Goal: Obtain resource: Download file/media

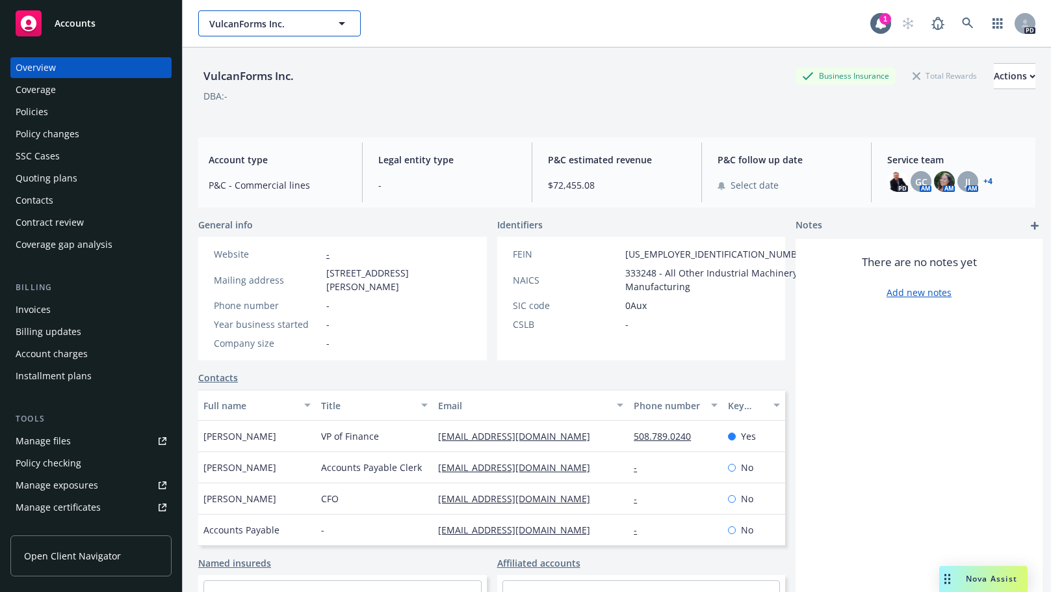
click at [343, 25] on icon "button" at bounding box center [342, 23] width 7 height 3
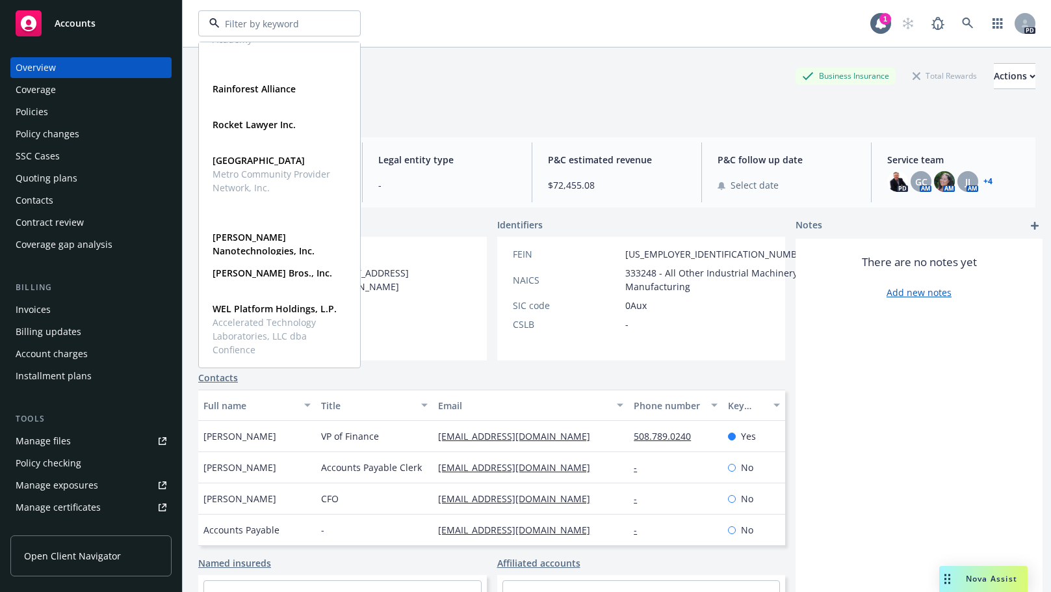
scroll to position [229, 0]
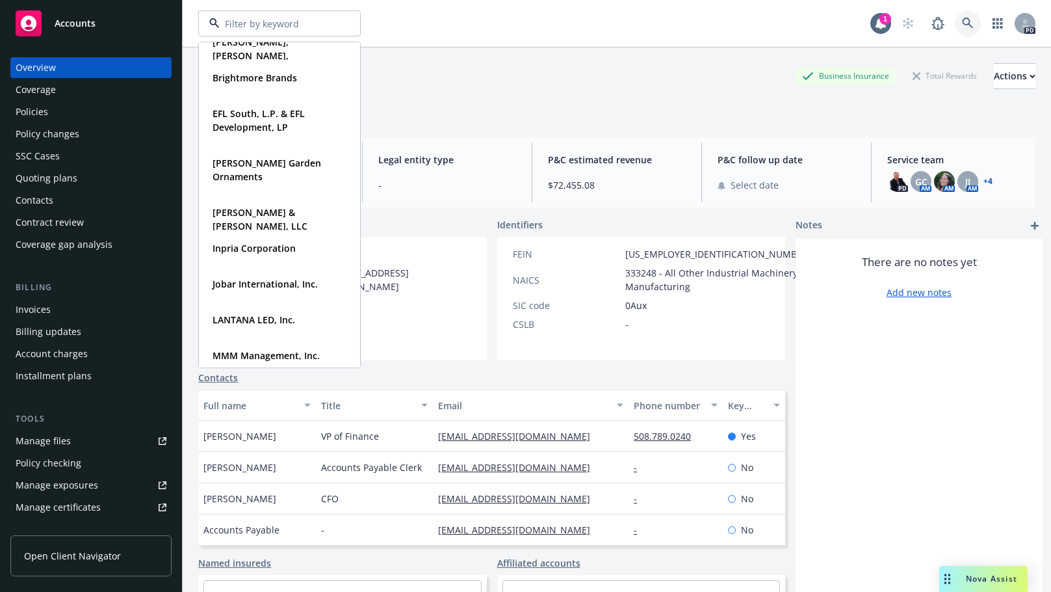
click at [962, 22] on icon at bounding box center [968, 24] width 12 height 12
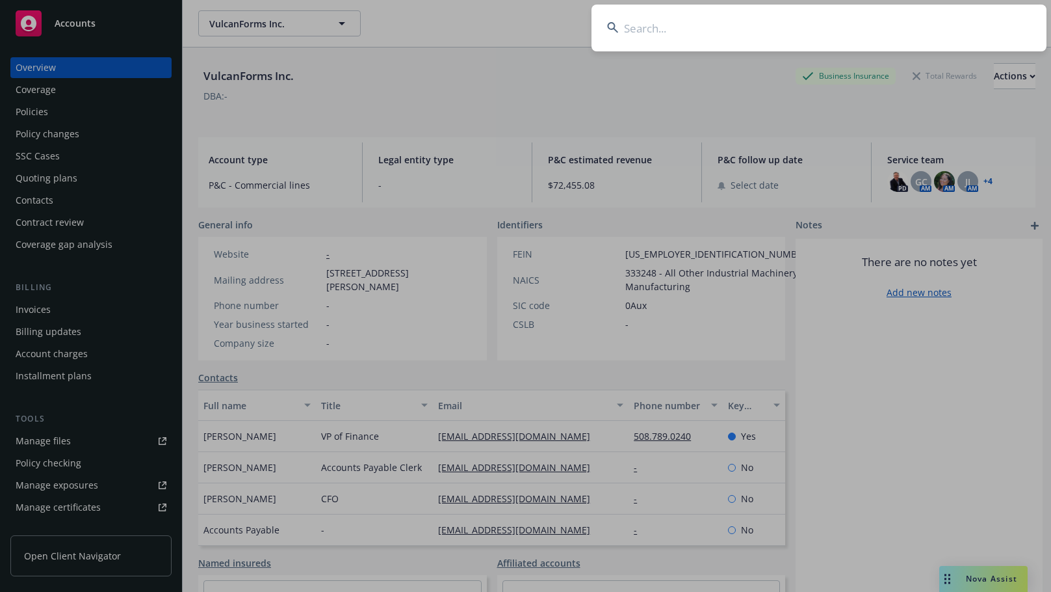
click at [677, 30] on input at bounding box center [819, 28] width 455 height 47
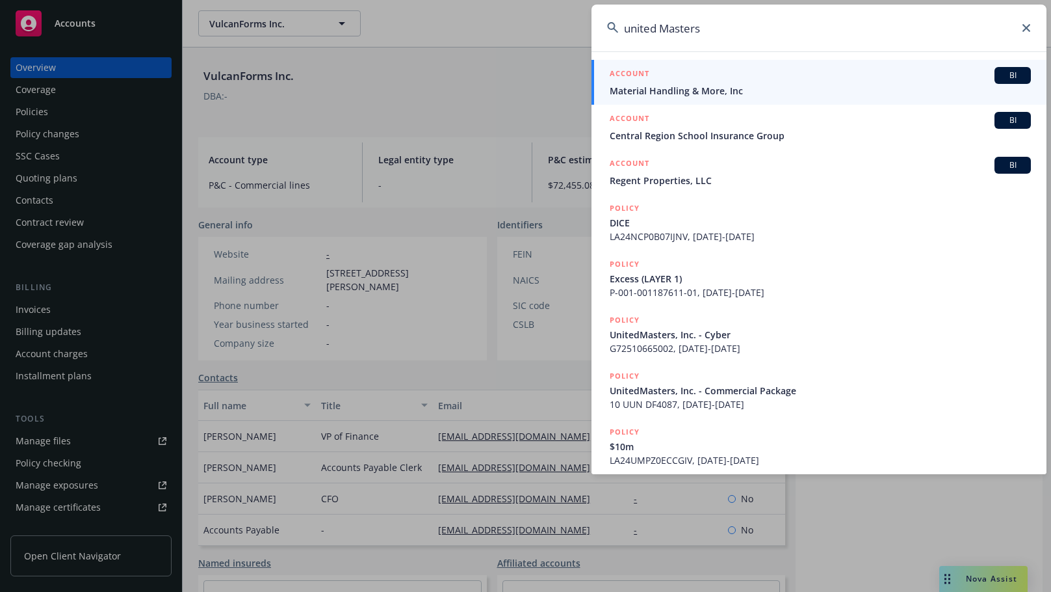
click at [757, 49] on input "united Masters" at bounding box center [819, 28] width 455 height 47
click at [658, 31] on input "united Masters" at bounding box center [819, 28] width 455 height 47
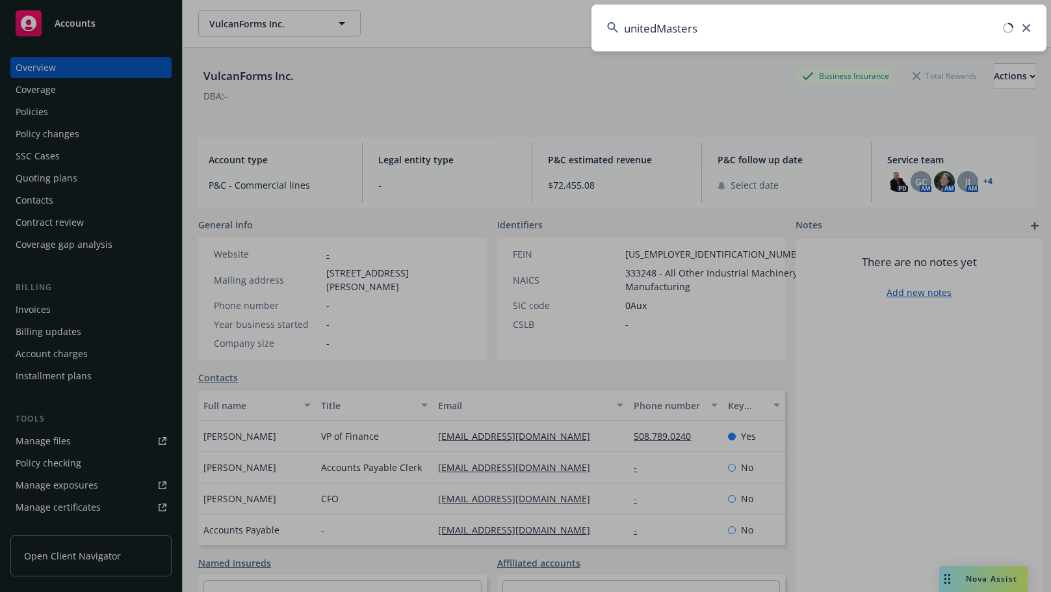
click at [727, 27] on input "unitedMasters" at bounding box center [819, 28] width 455 height 47
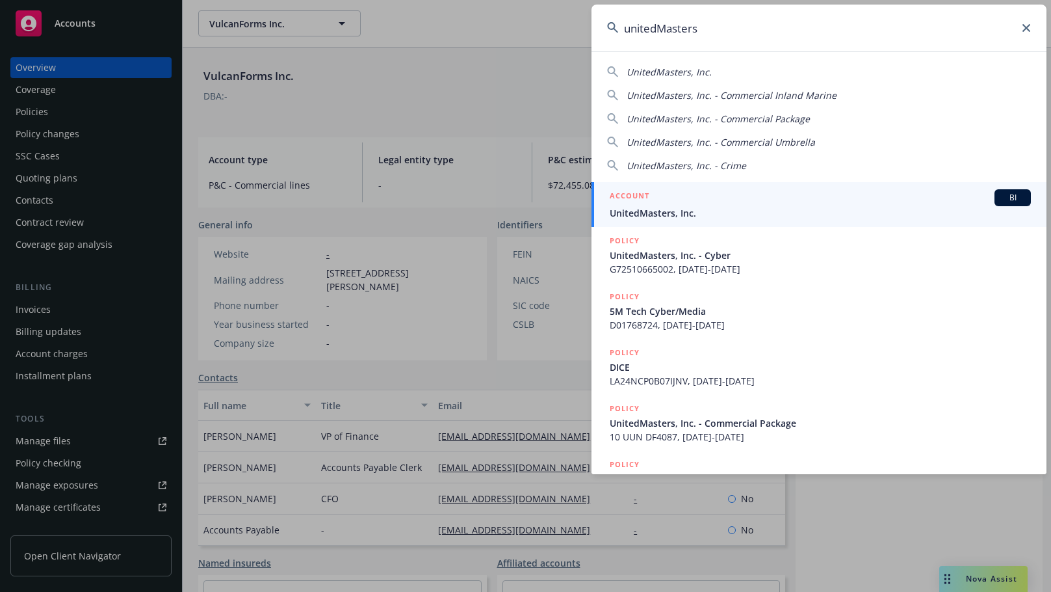
type input "unitedMasters"
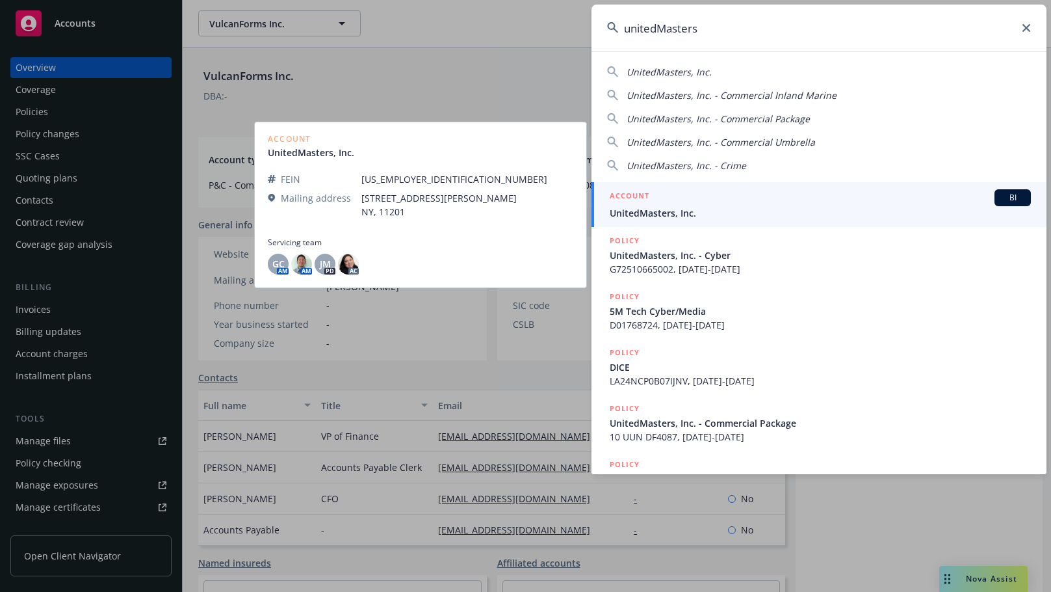
click at [663, 205] on div "ACCOUNT BI" at bounding box center [820, 197] width 421 height 17
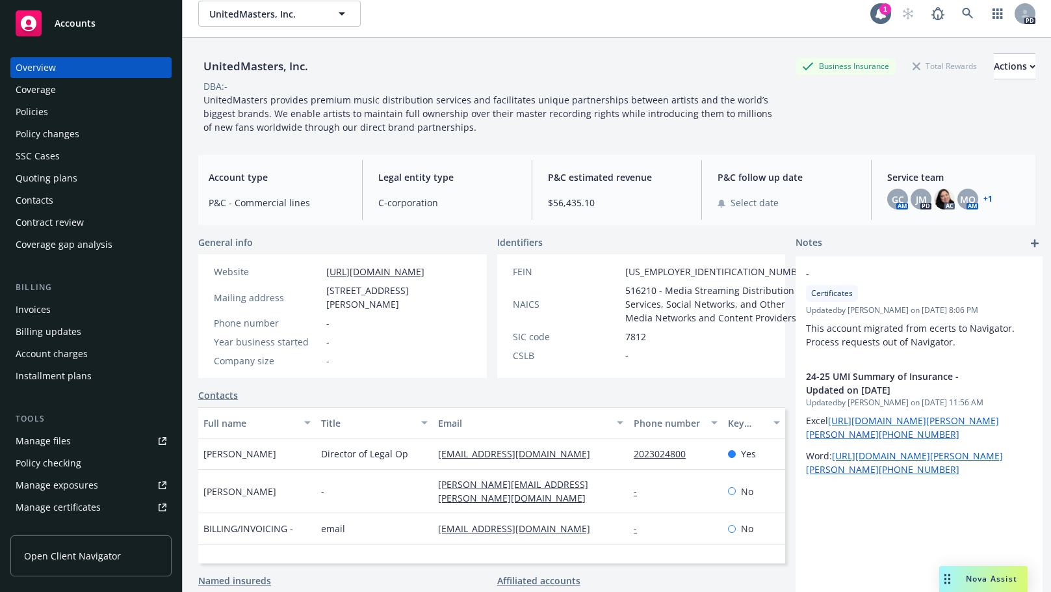
scroll to position [11, 0]
click at [45, 441] on div "Manage files" at bounding box center [43, 440] width 55 height 21
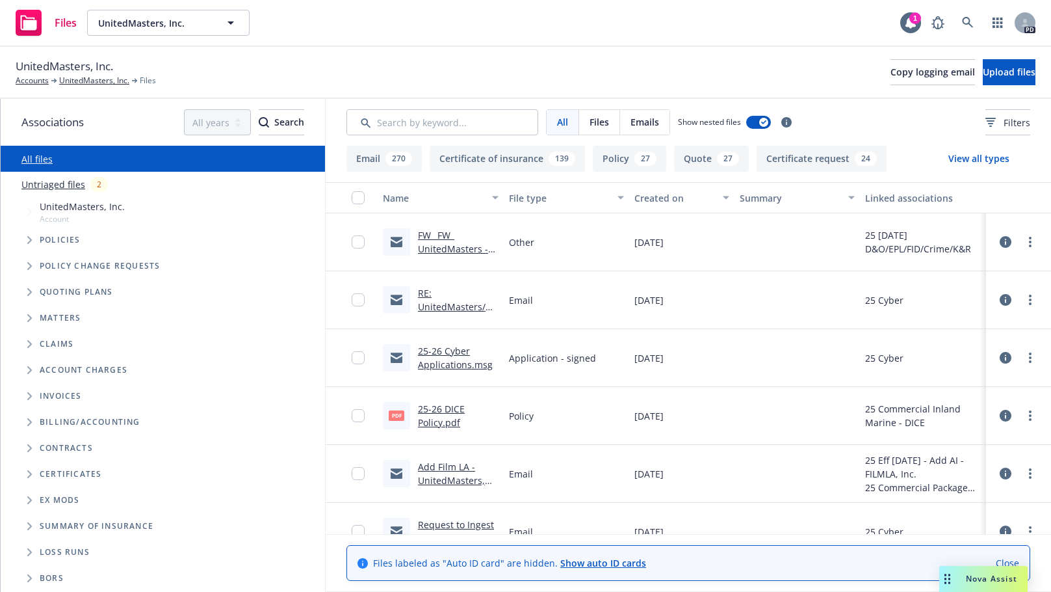
click at [30, 293] on icon "Tree Example" at bounding box center [29, 292] width 5 height 8
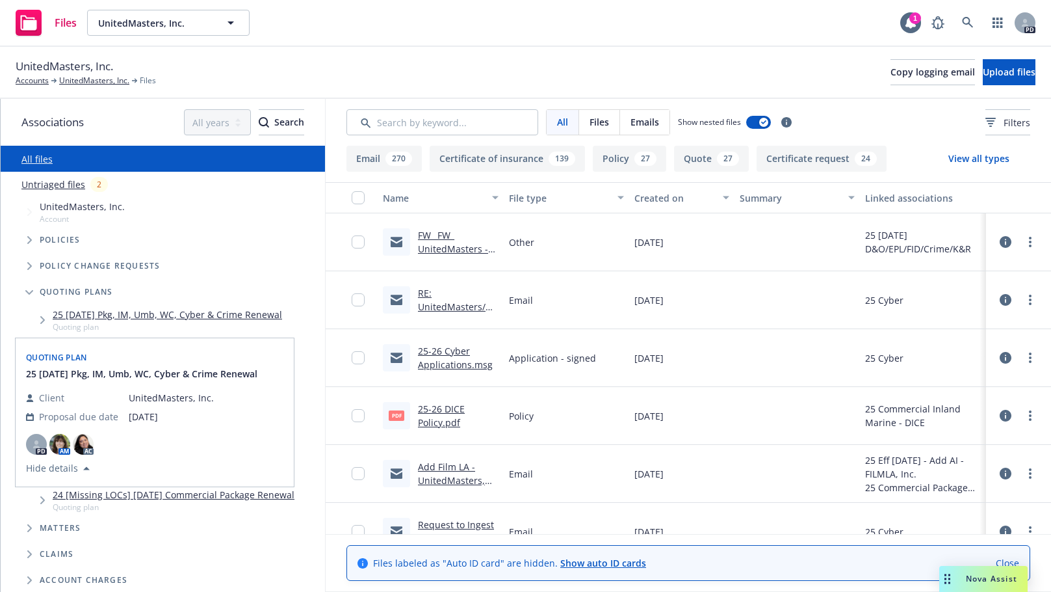
click at [75, 313] on link "25 08/01/25 Pkg, IM, Umb, WC, Cyber & Crime Renewal" at bounding box center [167, 314] width 229 height 14
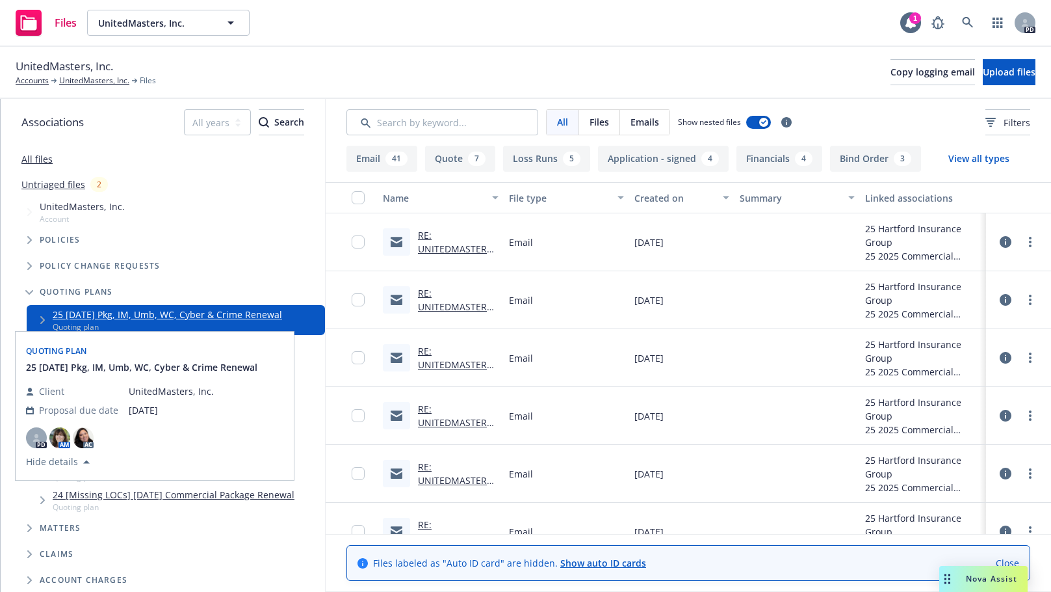
click at [39, 314] on span "Tree Example" at bounding box center [42, 319] width 21 height 21
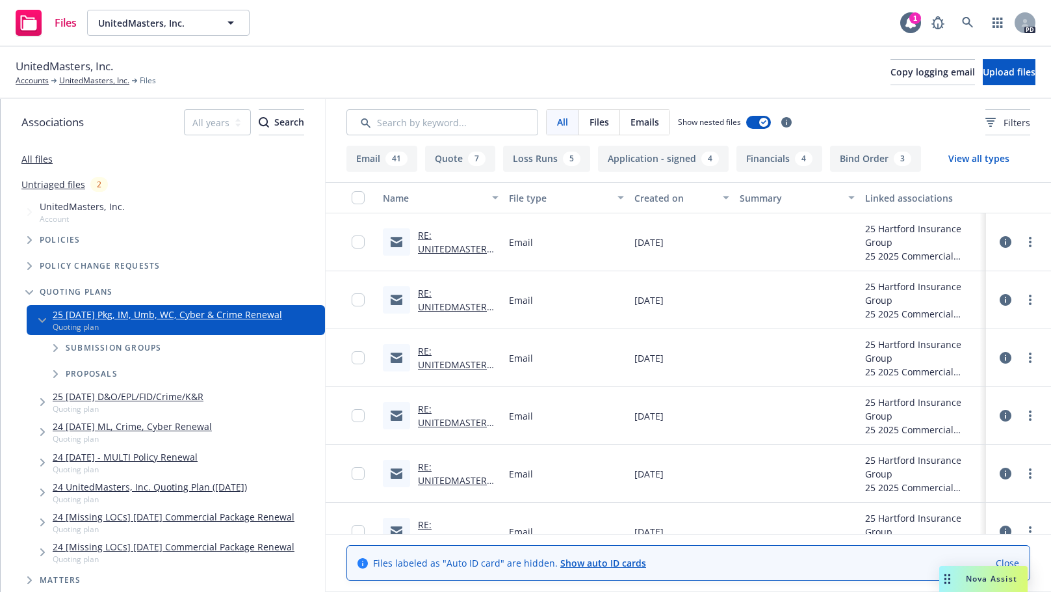
click at [42, 318] on icon "Tree Example" at bounding box center [42, 320] width 8 height 5
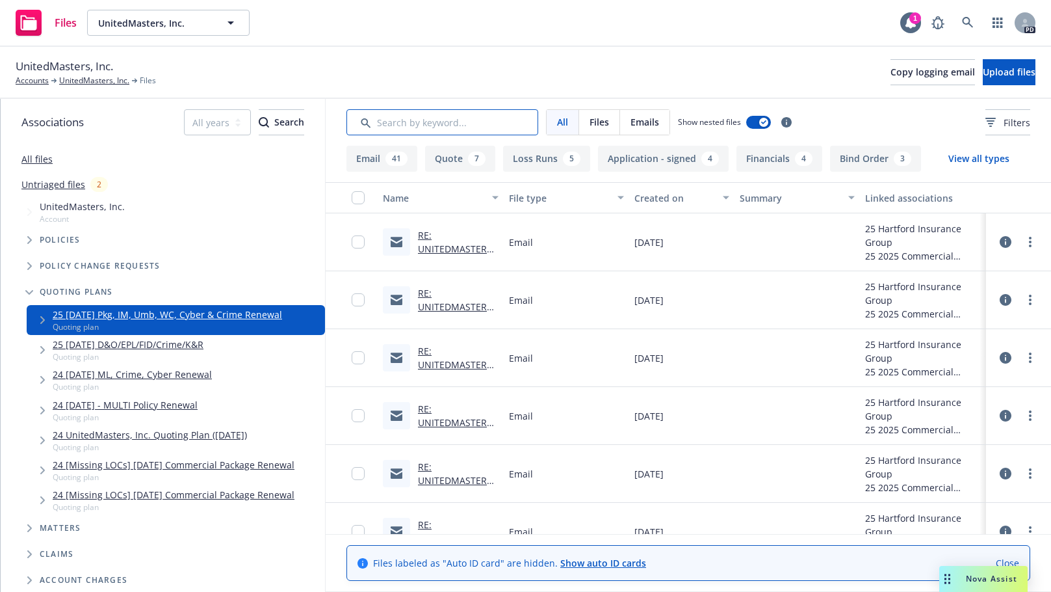
click at [418, 120] on input "Search by keyword..." at bounding box center [442, 122] width 192 height 26
click at [411, 121] on input "Search by keyword..." at bounding box center [442, 122] width 192 height 26
click at [430, 124] on input "Search by keyword..." at bounding box center [442, 122] width 192 height 26
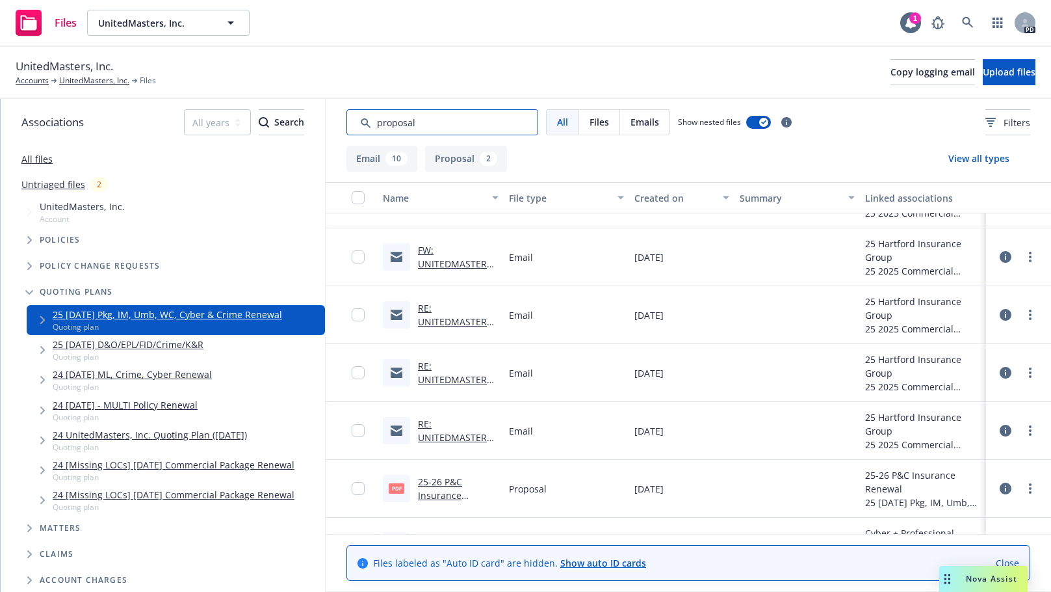
scroll to position [371, 0]
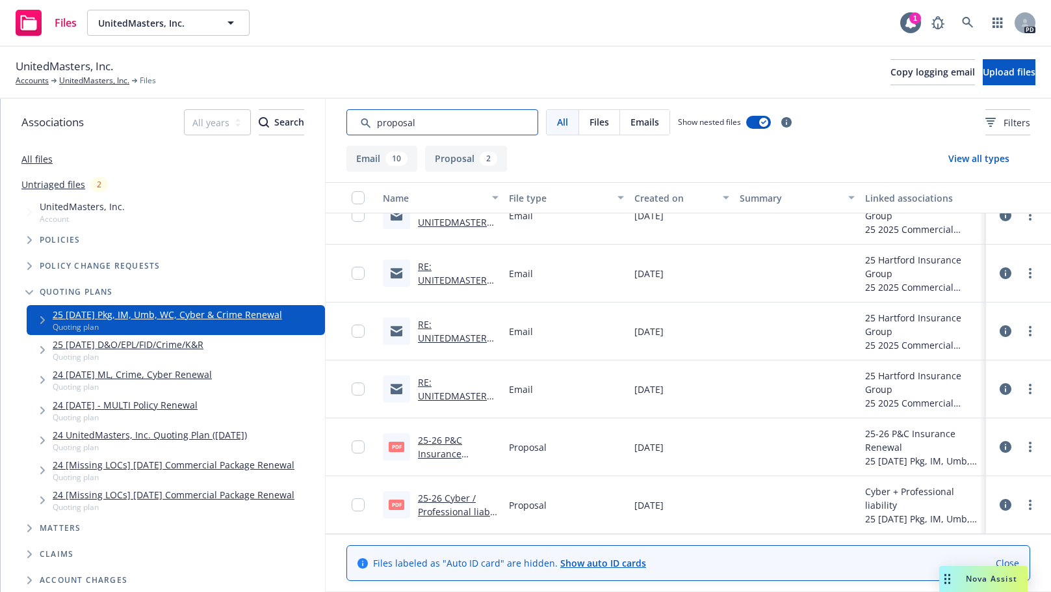
type input "proposal"
click at [433, 449] on link "25-26 P&C Insurance Renewal.pdf" at bounding box center [445, 454] width 55 height 40
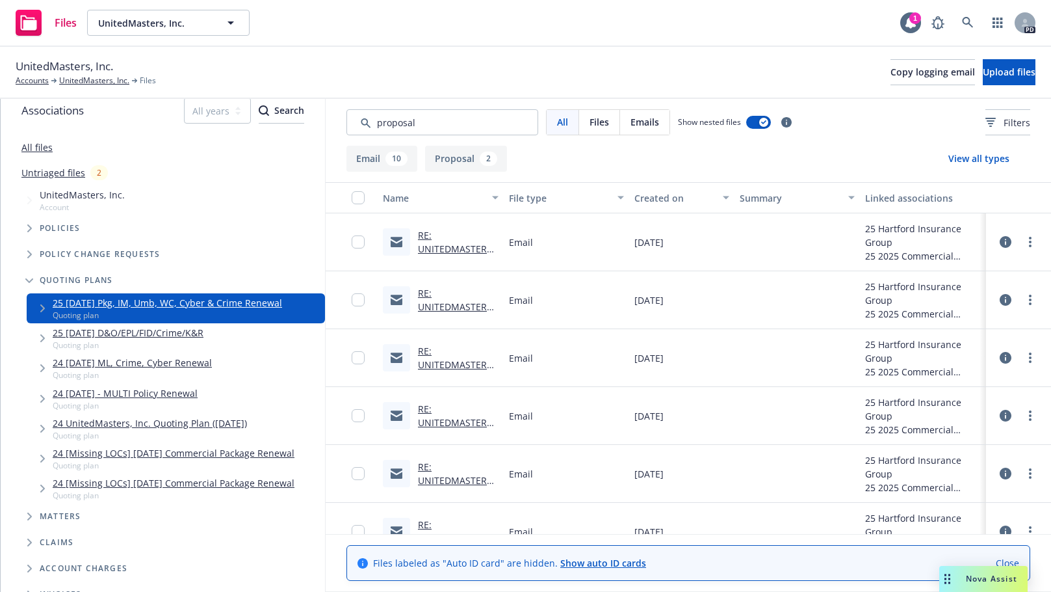
scroll to position [0, 0]
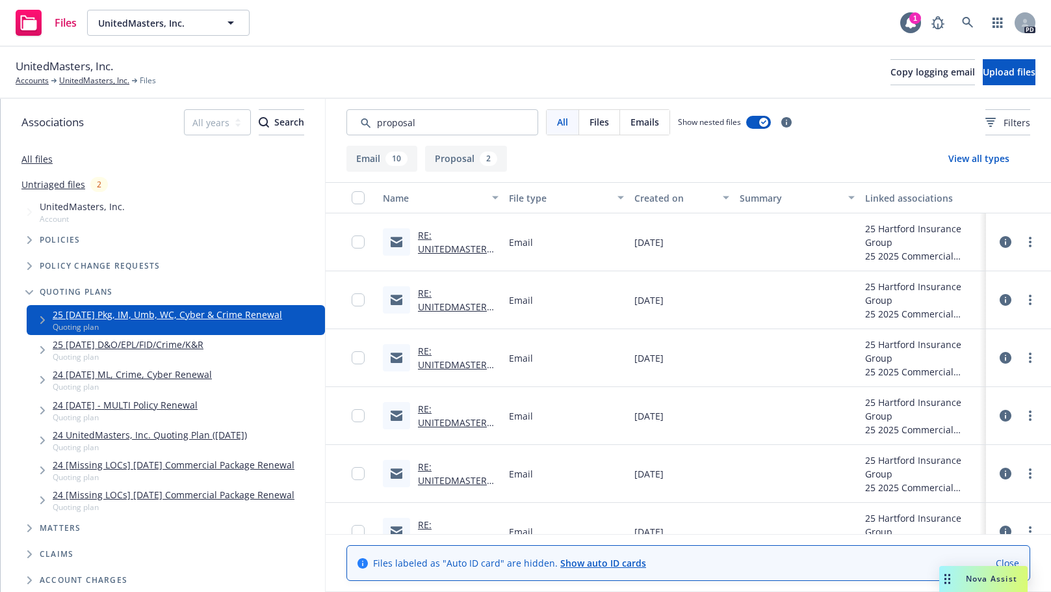
click at [30, 241] on icon "Tree Example" at bounding box center [29, 240] width 5 height 8
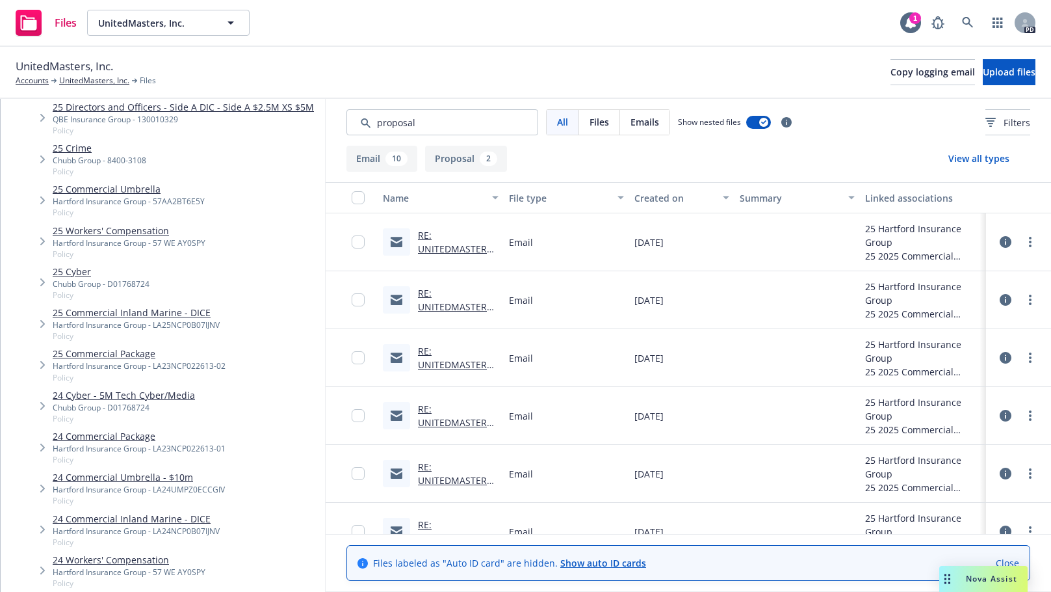
scroll to position [267, 0]
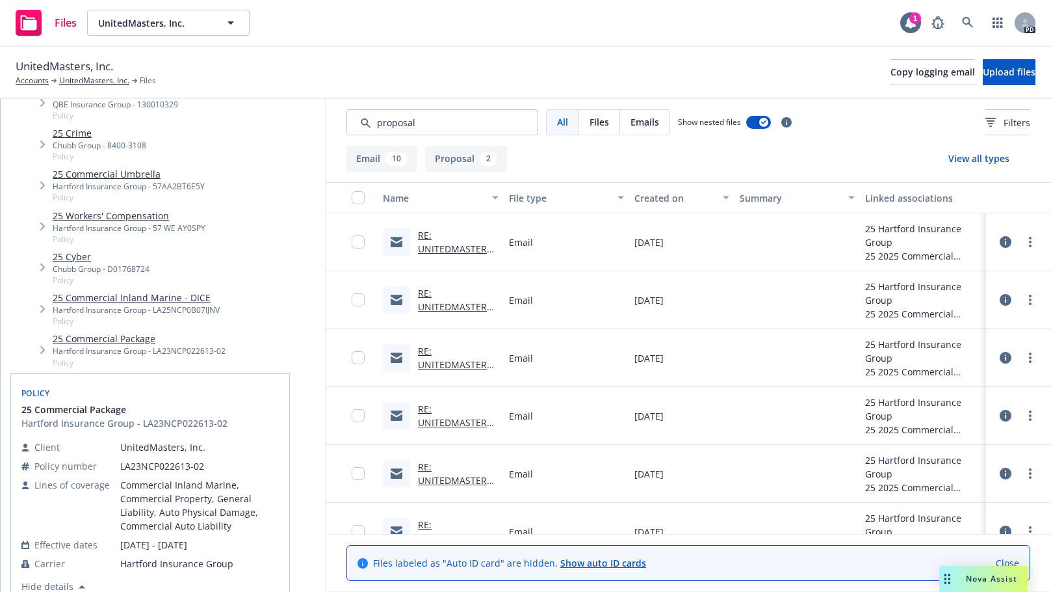
click at [89, 339] on link "25 Commercial Package" at bounding box center [139, 339] width 173 height 14
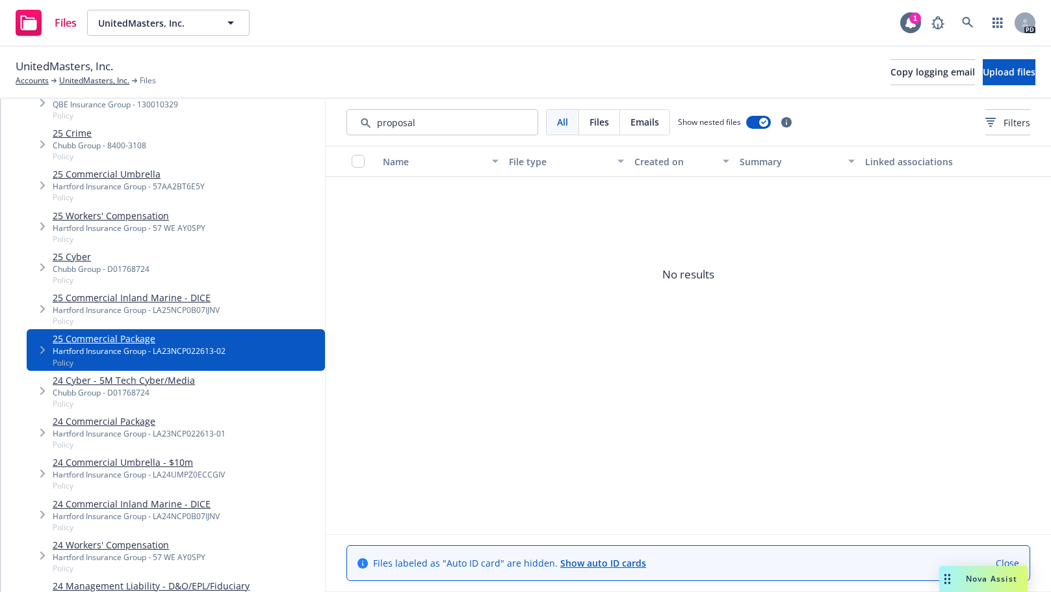
click at [88, 341] on link "25 Commercial Package" at bounding box center [139, 339] width 173 height 14
click at [584, 352] on span "No results" at bounding box center [688, 274] width 725 height 195
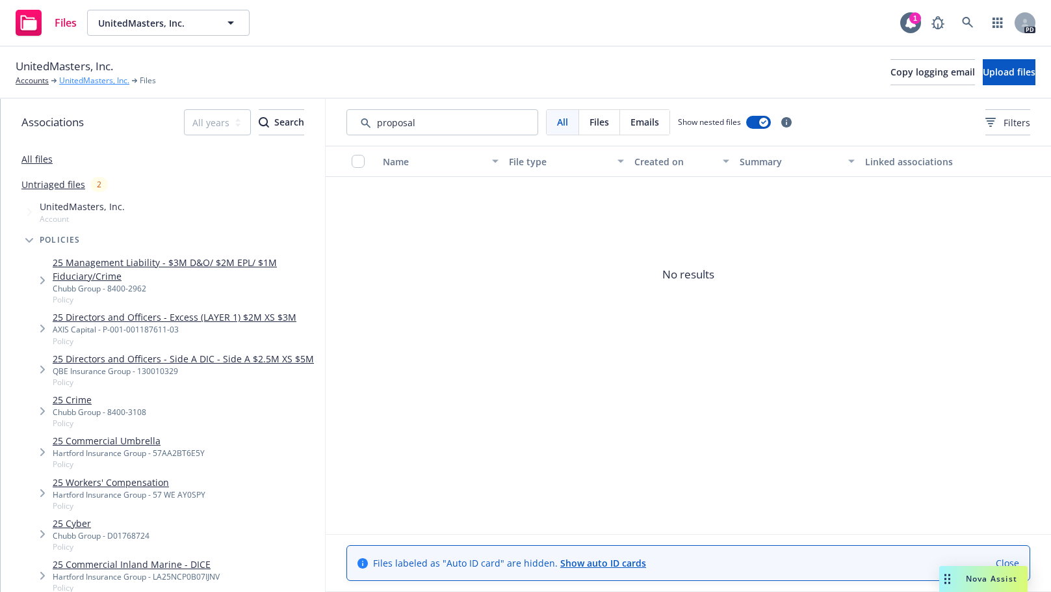
click at [88, 80] on link "UnitedMasters, Inc." at bounding box center [94, 81] width 70 height 12
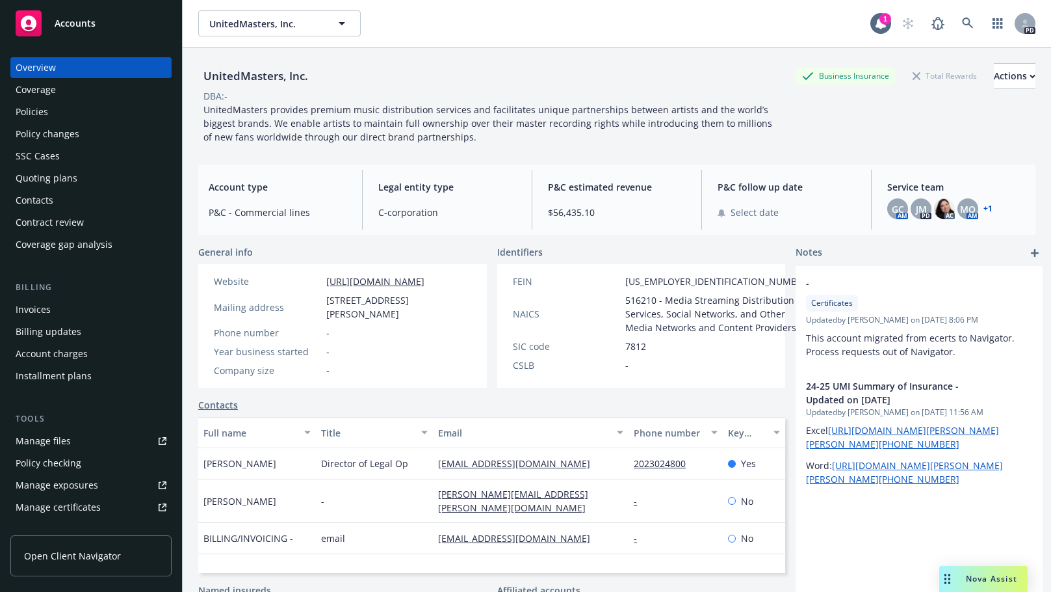
click at [30, 112] on div "Policies" at bounding box center [32, 111] width 33 height 21
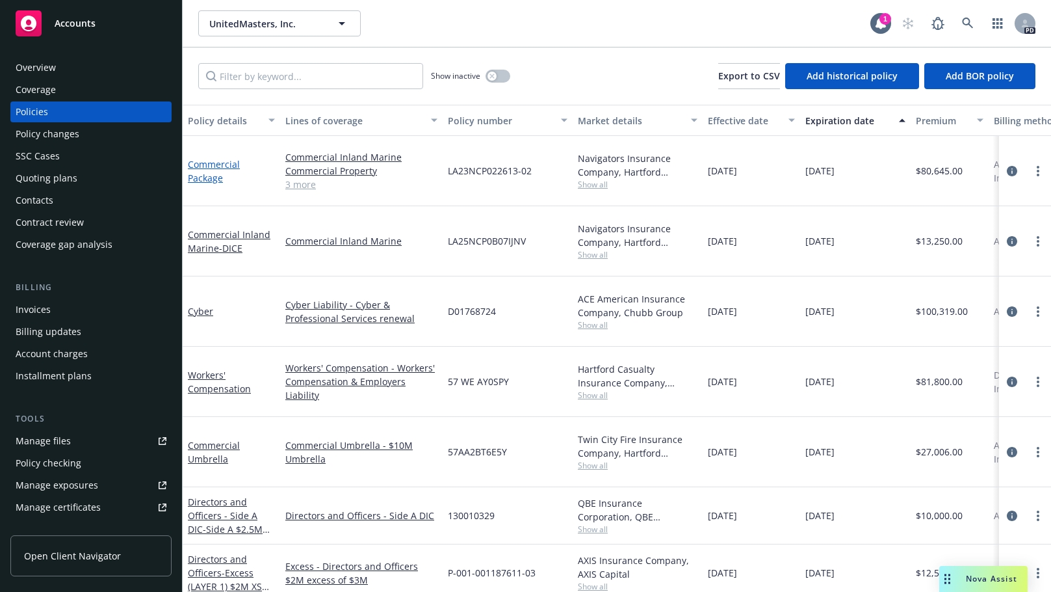
click at [203, 161] on link "Commercial Package" at bounding box center [214, 171] width 52 height 26
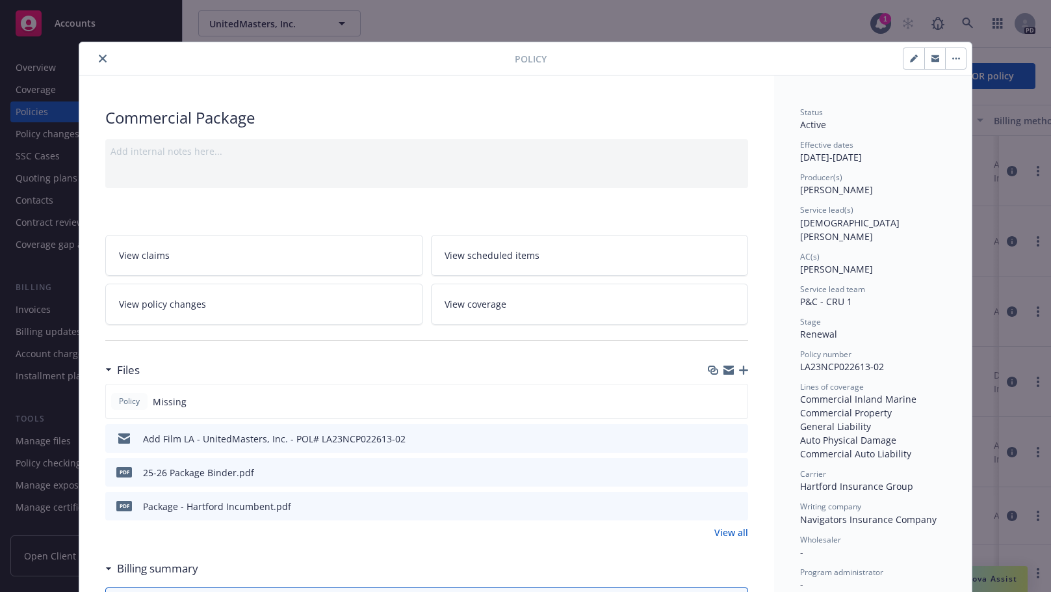
click at [712, 471] on icon "download file" at bounding box center [715, 470] width 8 height 8
click at [725, 505] on div at bounding box center [727, 506] width 33 height 14
click at [731, 506] on icon "preview file" at bounding box center [736, 505] width 12 height 9
click at [99, 62] on icon "close" at bounding box center [103, 59] width 8 height 8
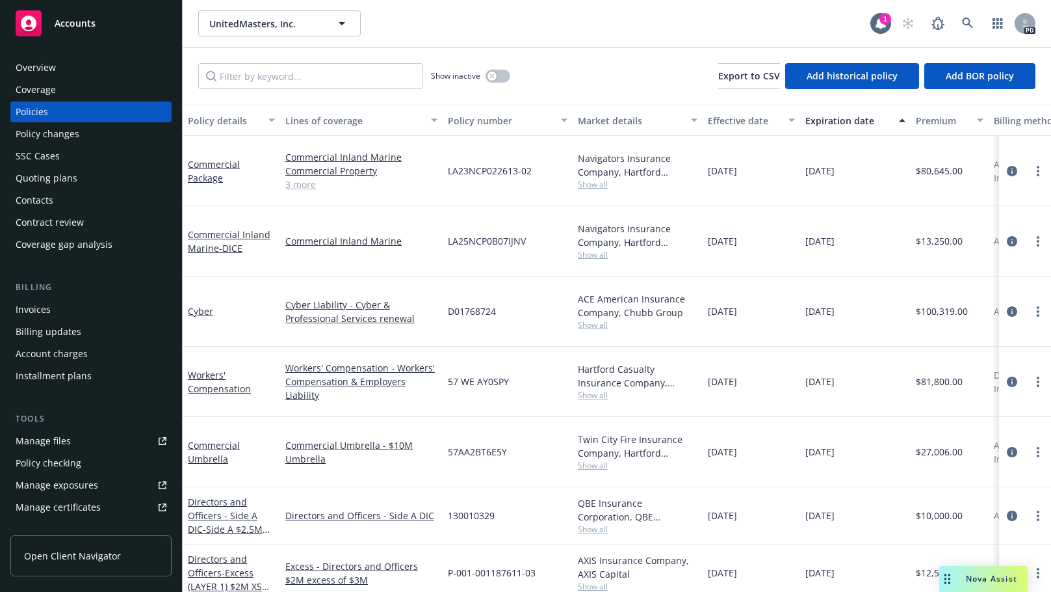
click at [41, 437] on div "Manage files" at bounding box center [43, 440] width 55 height 21
